Goal: Task Accomplishment & Management: Complete application form

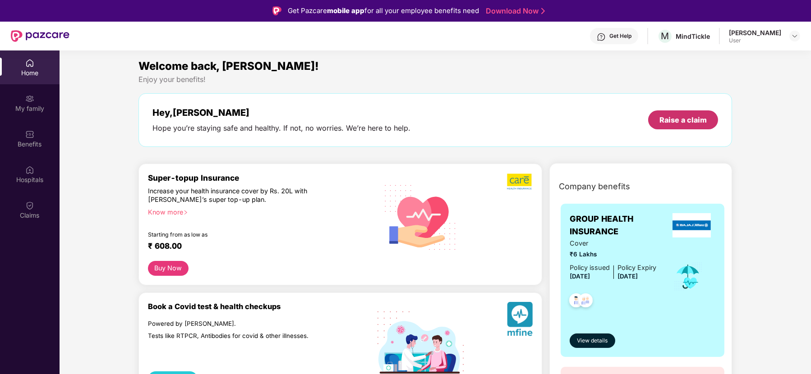
click at [660, 119] on div "Raise a claim" at bounding box center [682, 120] width 47 height 10
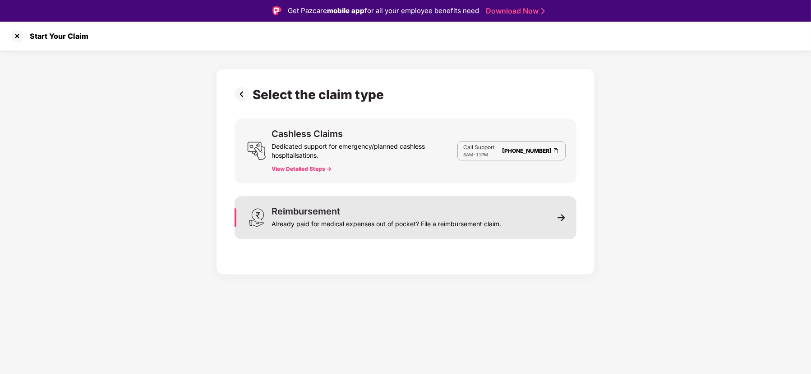
click at [384, 216] on div "Already paid for medical expenses out of pocket? File a reimbursement claim." at bounding box center [386, 222] width 230 height 13
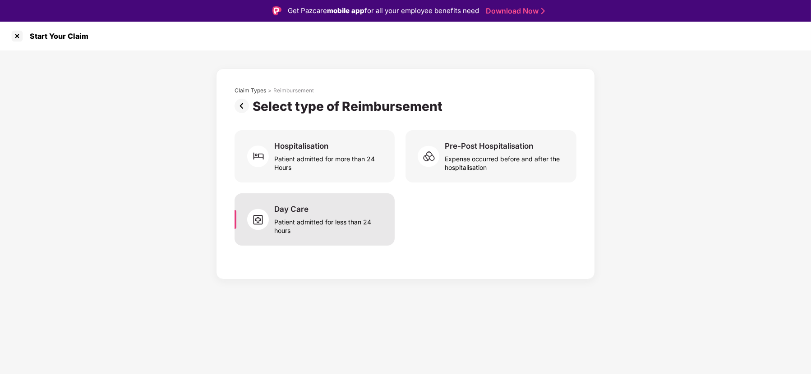
click at [332, 226] on div "Patient admitted for less than 24 hours" at bounding box center [329, 224] width 110 height 21
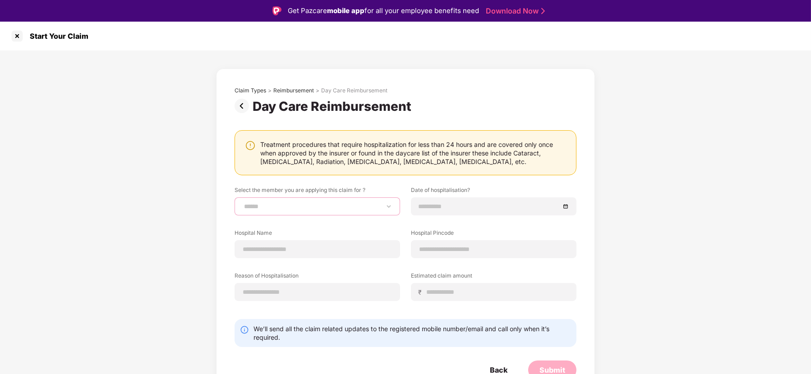
click at [370, 205] on select "**********" at bounding box center [317, 206] width 150 height 7
